Goal: Transaction & Acquisition: Purchase product/service

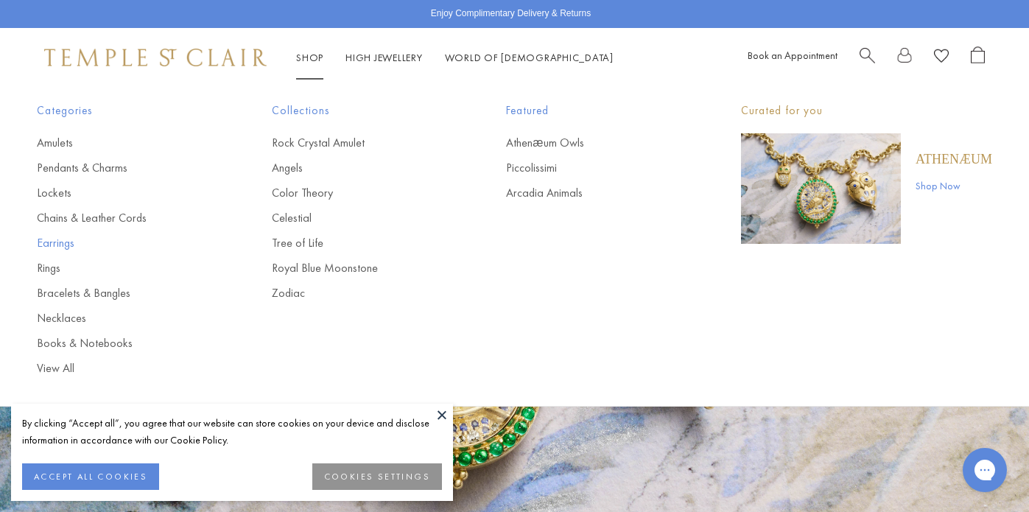
click at [56, 243] on link "Earrings" at bounding box center [125, 243] width 176 height 16
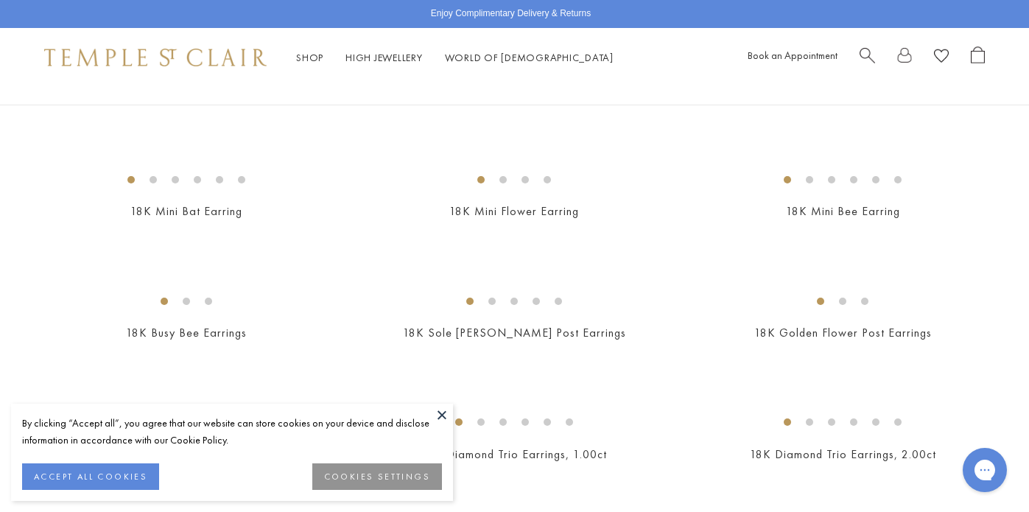
scroll to position [484, 0]
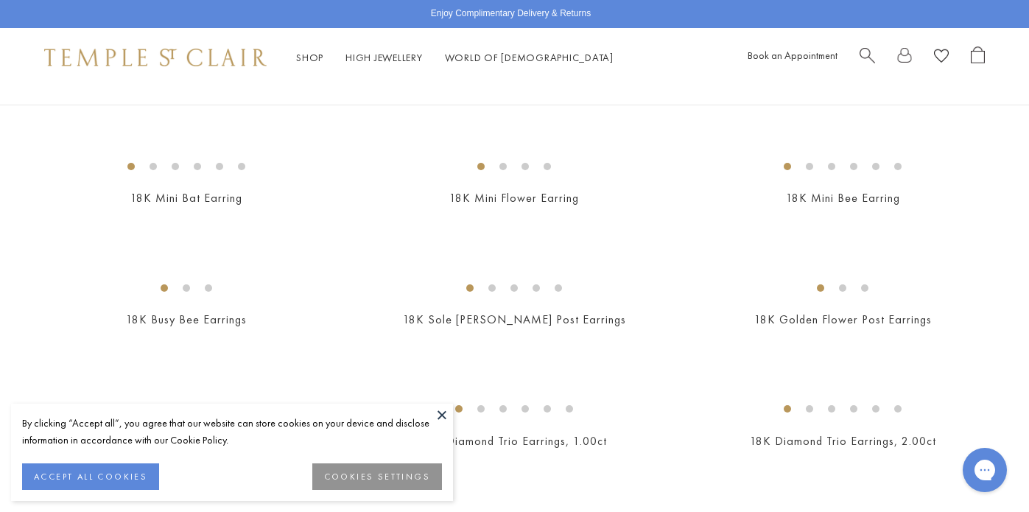
click at [442, 415] on button at bounding box center [442, 414] width 22 height 22
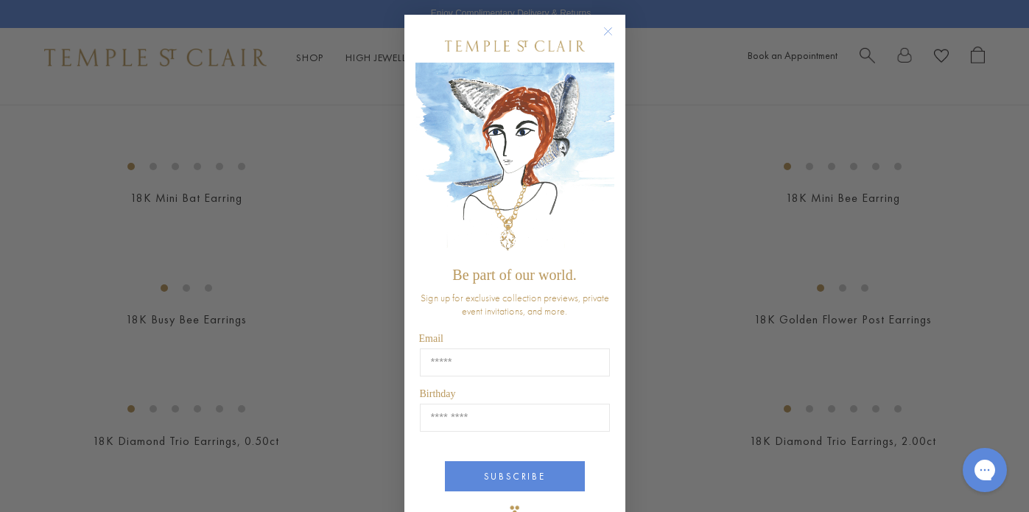
click at [608, 27] on circle "Close dialog" at bounding box center [608, 32] width 18 height 18
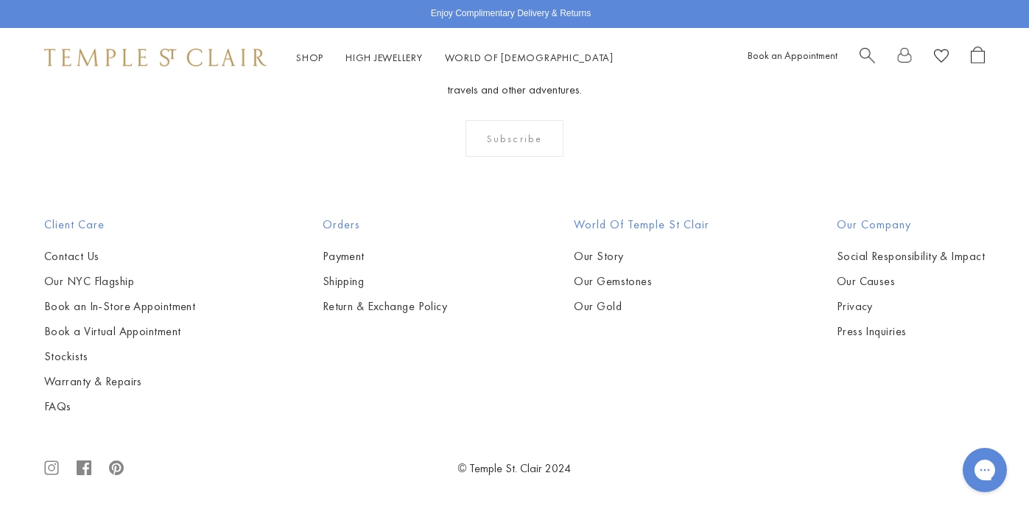
scroll to position [4537, 0]
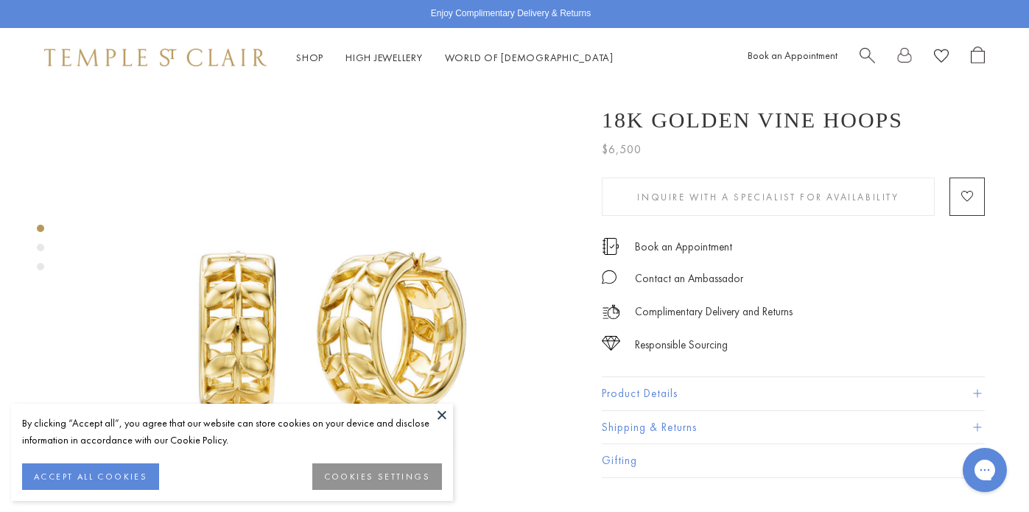
click at [430, 410] on div "By clicking “Accept all”, you agree that our website can store cookies on your …" at bounding box center [232, 451] width 442 height 97
click at [441, 413] on button at bounding box center [442, 414] width 22 height 22
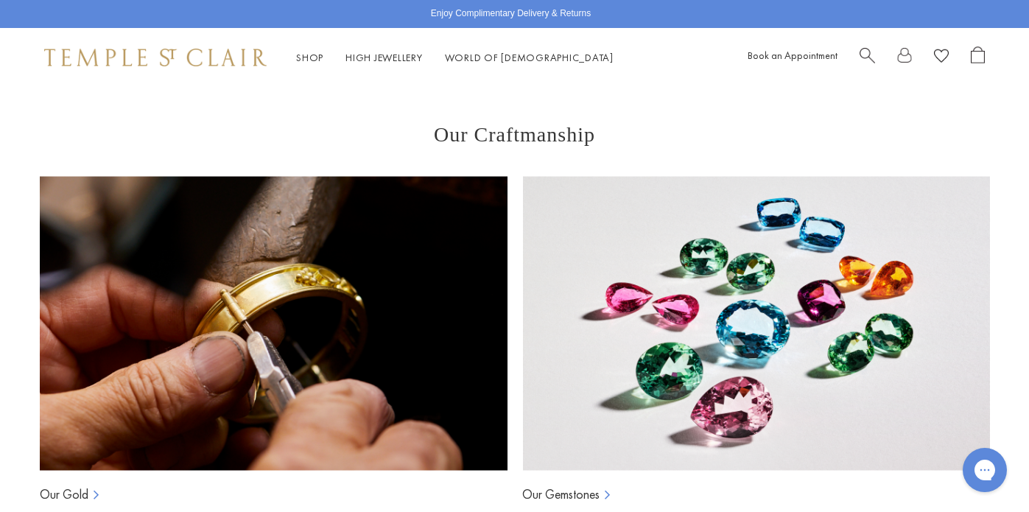
scroll to position [1952, 0]
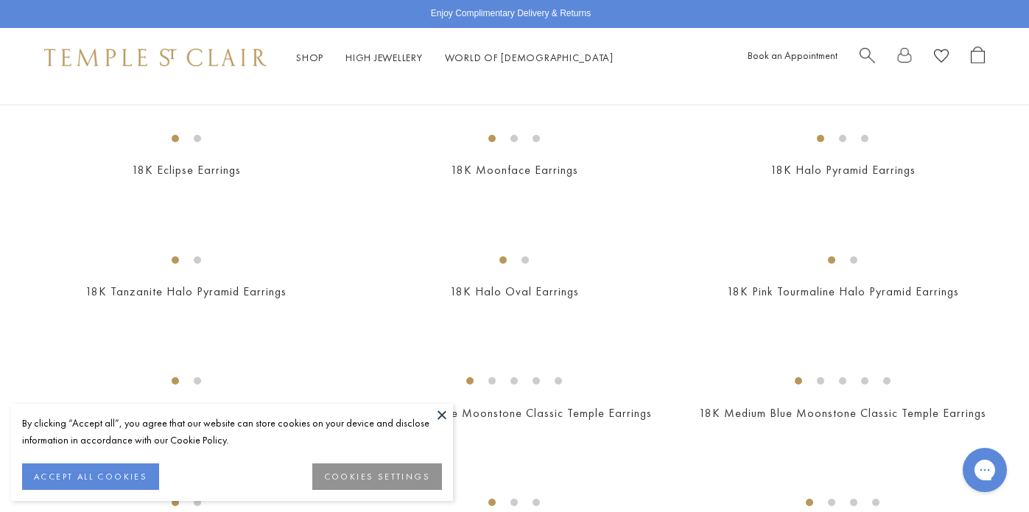
scroll to position [515, 0]
click at [445, 415] on button at bounding box center [442, 414] width 22 height 22
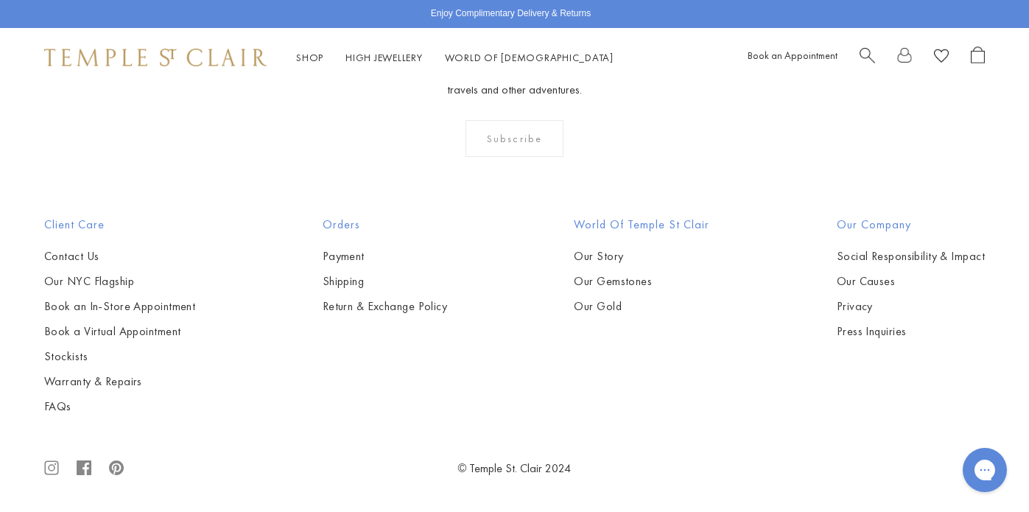
scroll to position [3341, 0]
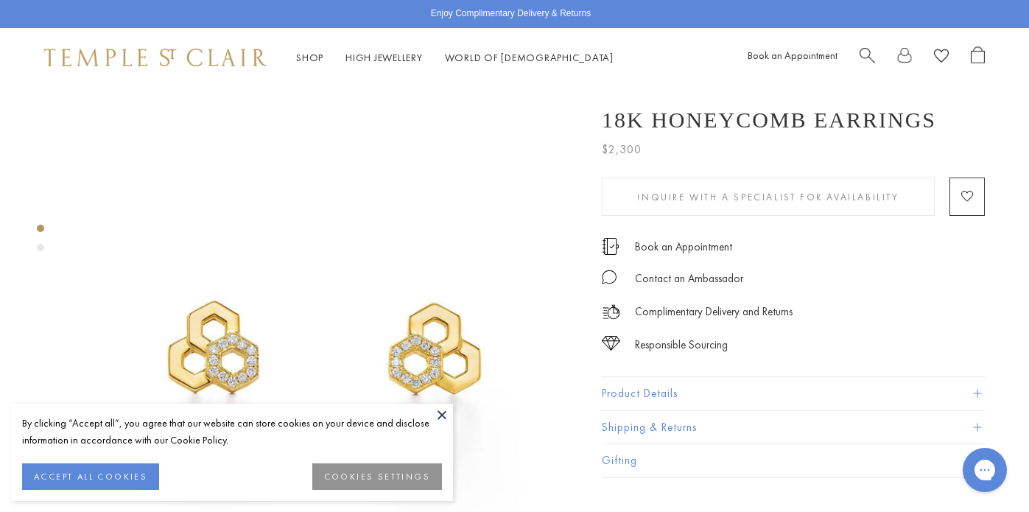
click at [443, 416] on button at bounding box center [442, 414] width 22 height 22
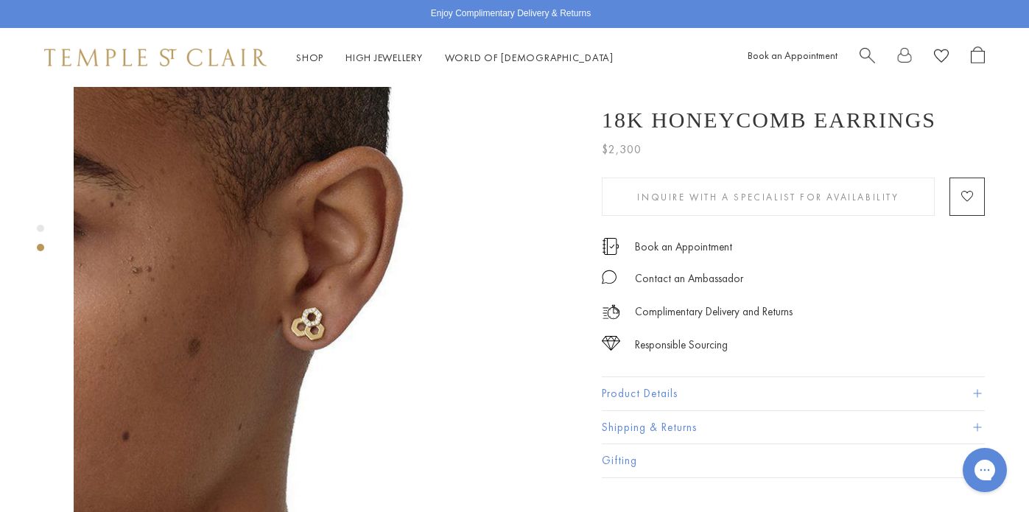
scroll to position [563, 0]
